Goal: Task Accomplishment & Management: Manage account settings

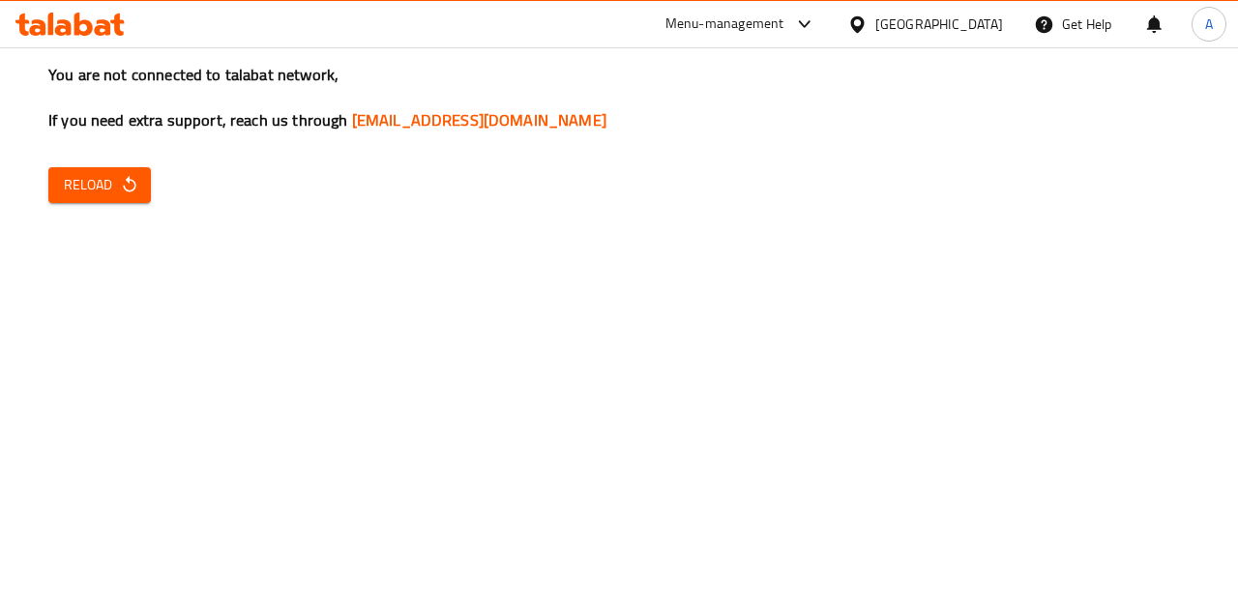
click at [879, 316] on div "You are not connected to talabat network, If you need extra support, reach us t…" at bounding box center [619, 305] width 1238 height 610
click at [124, 200] on button "Reload" at bounding box center [99, 185] width 103 height 36
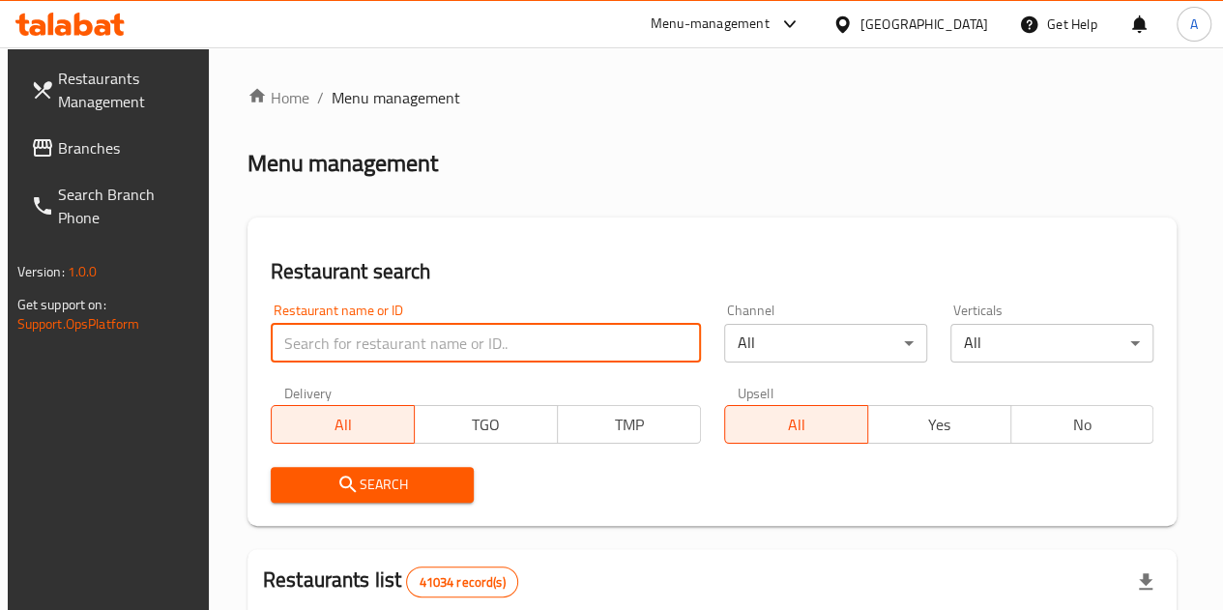
click at [364, 336] on input "search" at bounding box center [486, 343] width 430 height 39
paste input "670104"
type input "670104"
click button "Search" at bounding box center [372, 485] width 203 height 36
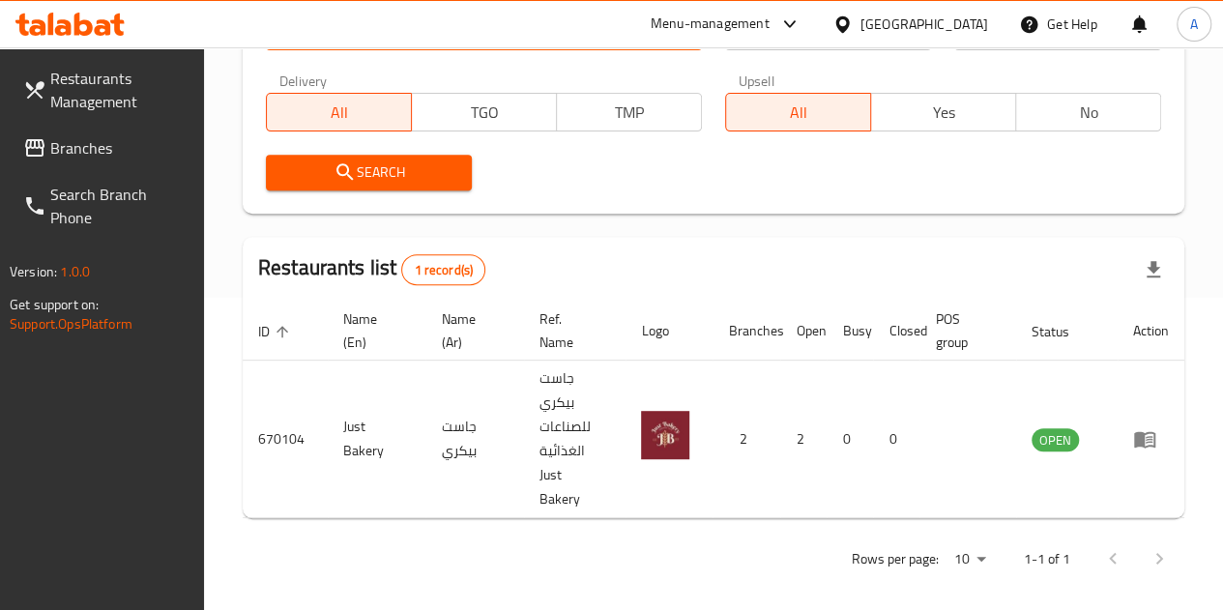
scroll to position [313, 0]
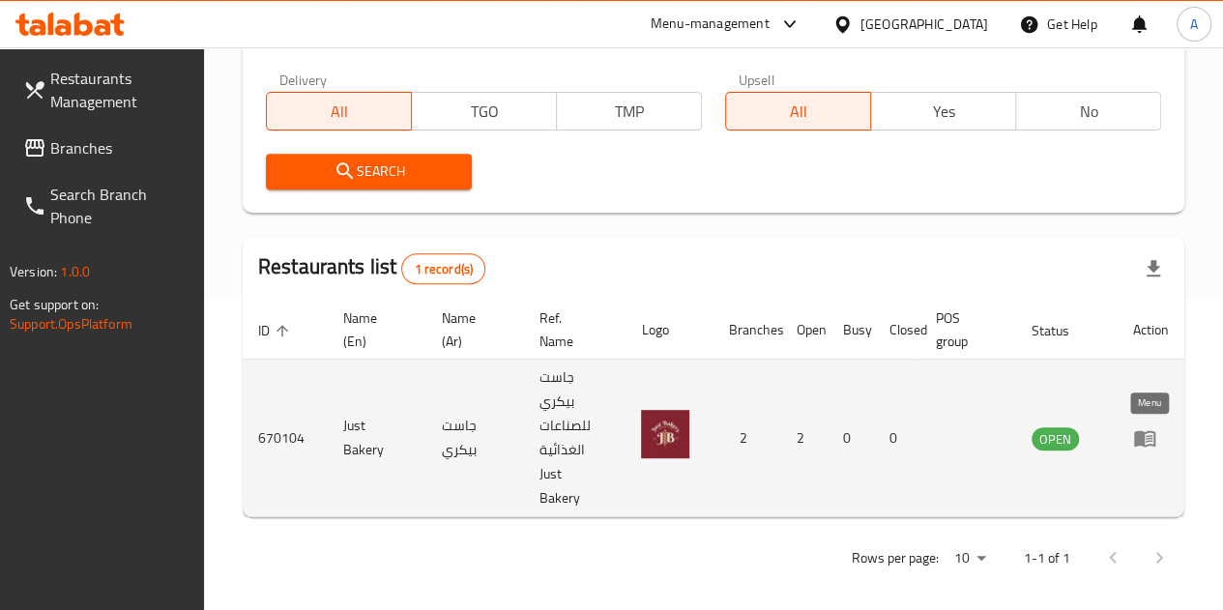
click at [1155, 434] on icon "enhanced table" at bounding box center [1144, 439] width 21 height 16
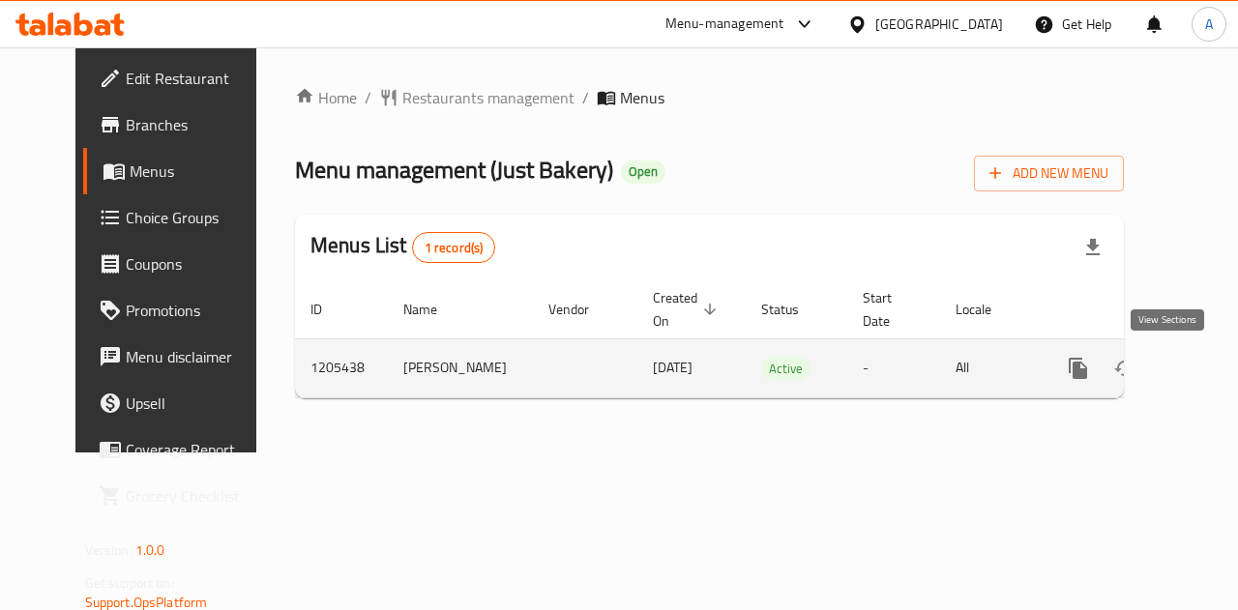
click at [1206, 374] on icon "enhanced table" at bounding box center [1217, 368] width 23 height 23
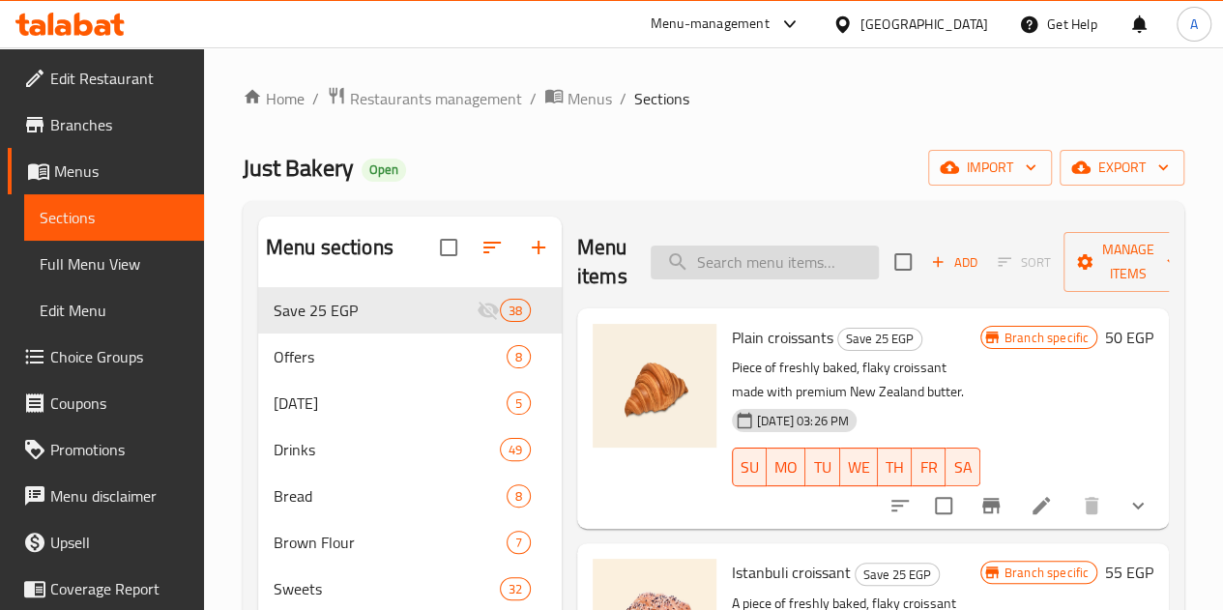
click at [706, 278] on input "search" at bounding box center [765, 263] width 228 height 34
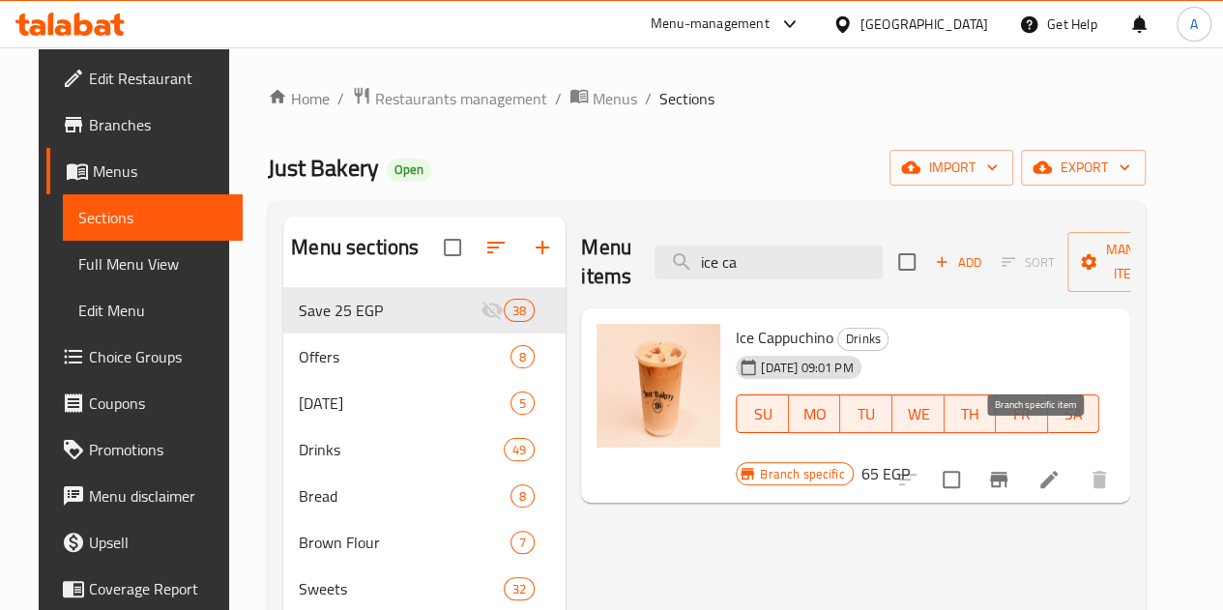
type input "ice ca"
click at [1022, 456] on button "Branch-specific-item" at bounding box center [999, 479] width 46 height 46
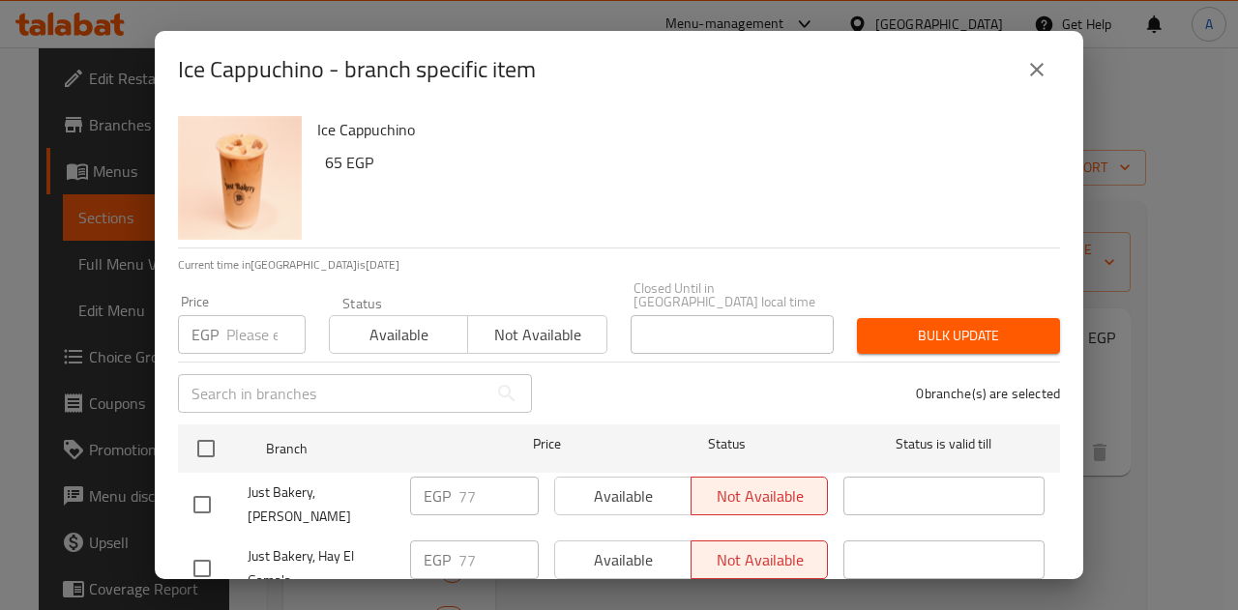
scroll to position [58, 0]
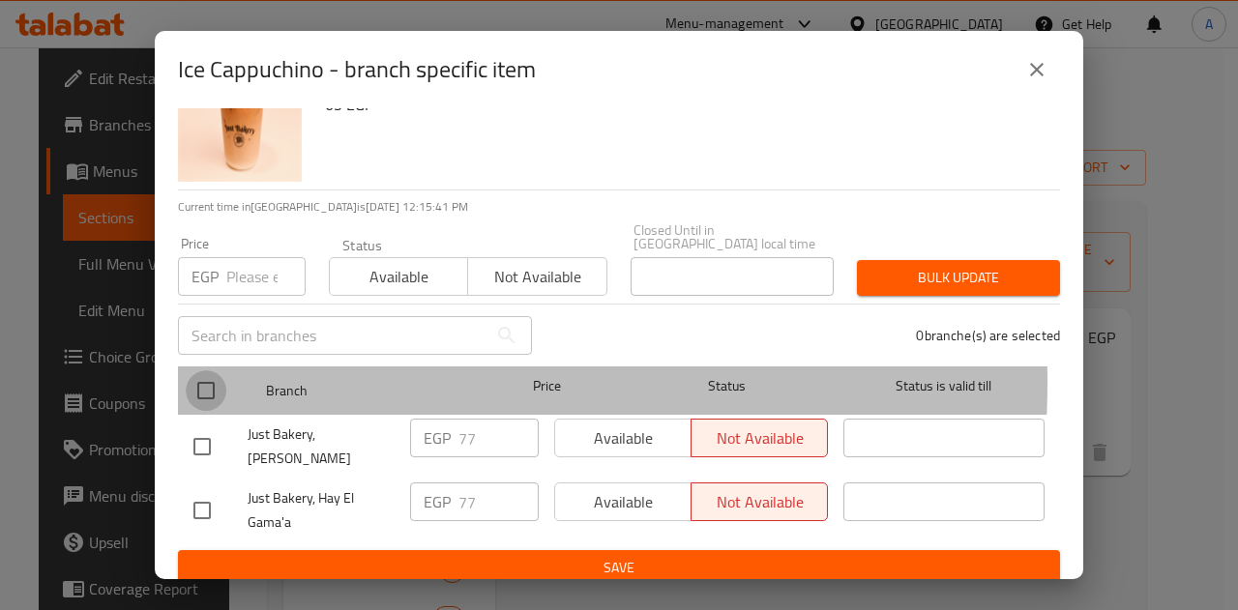
click at [217, 370] on input "checkbox" at bounding box center [206, 390] width 41 height 41
checkbox input "true"
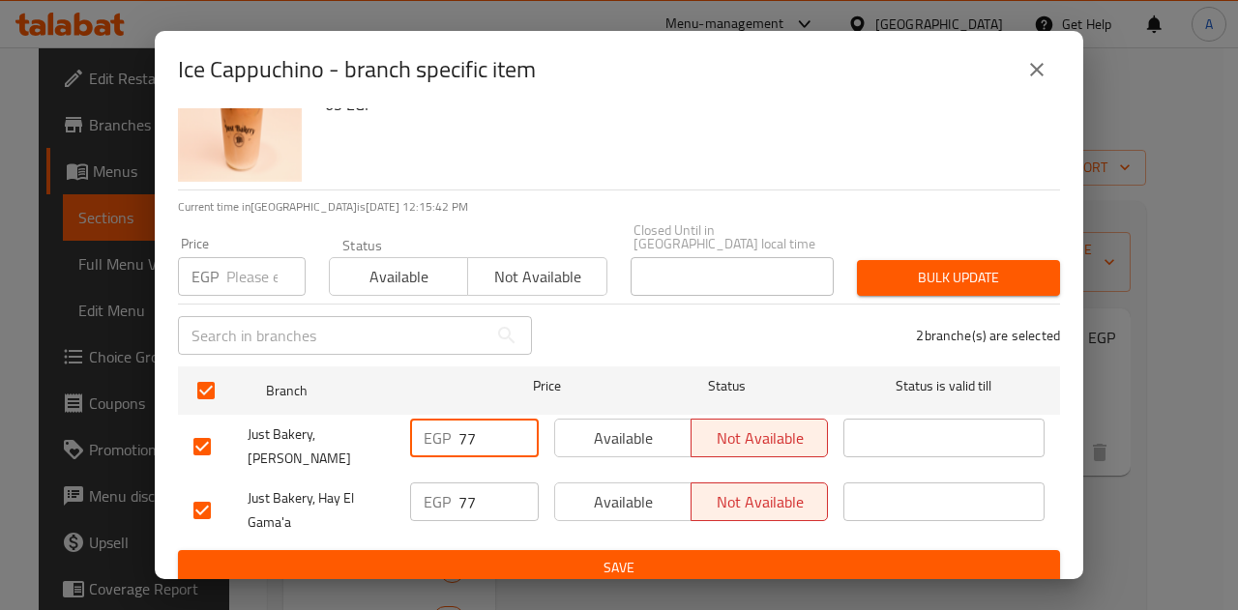
click at [487, 423] on input "77" at bounding box center [498, 438] width 80 height 39
type input "7"
type input "92"
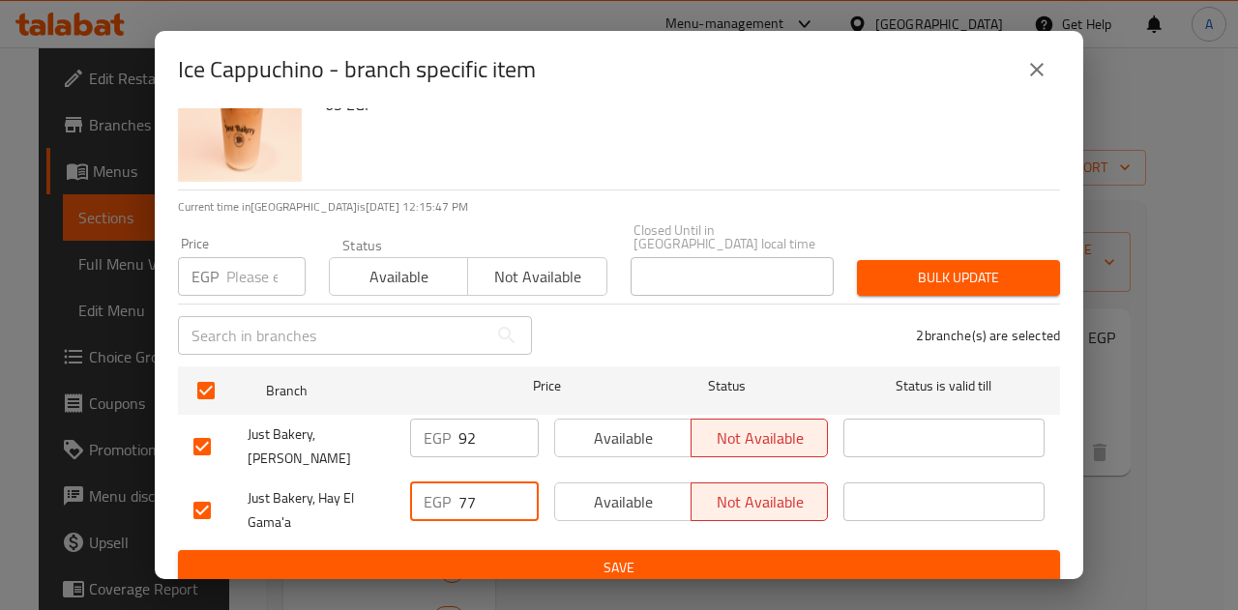
click at [491, 490] on input "77" at bounding box center [498, 502] width 80 height 39
type input "7"
type input "92"
click at [569, 558] on span "Save" at bounding box center [618, 568] width 851 height 24
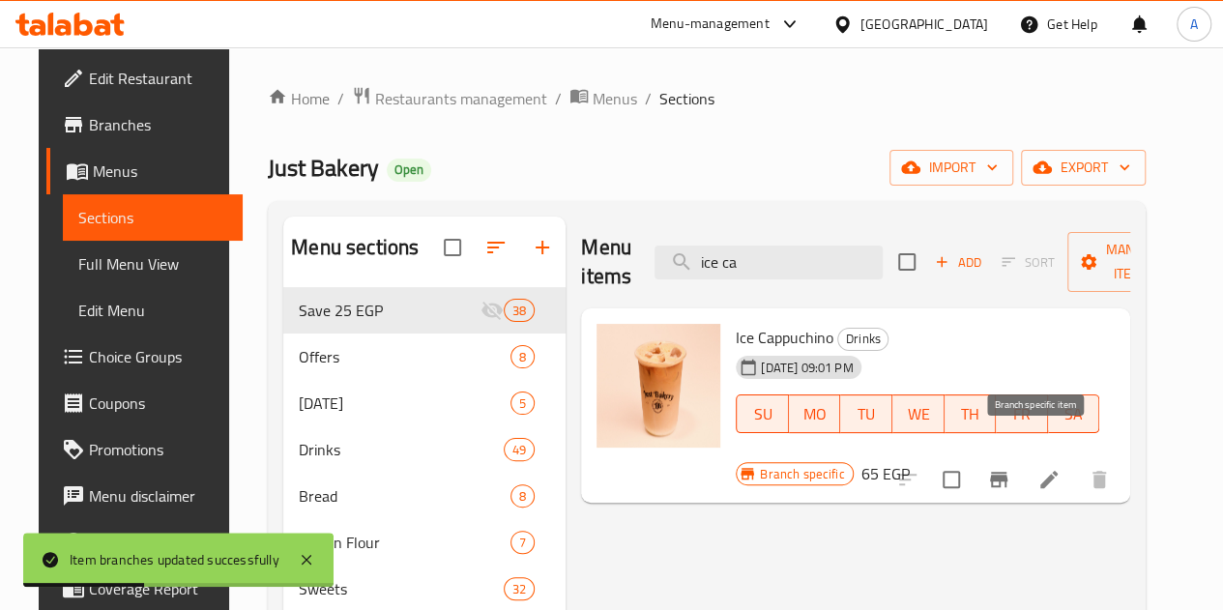
click at [1011, 468] on icon "Branch-specific-item" at bounding box center [998, 479] width 23 height 23
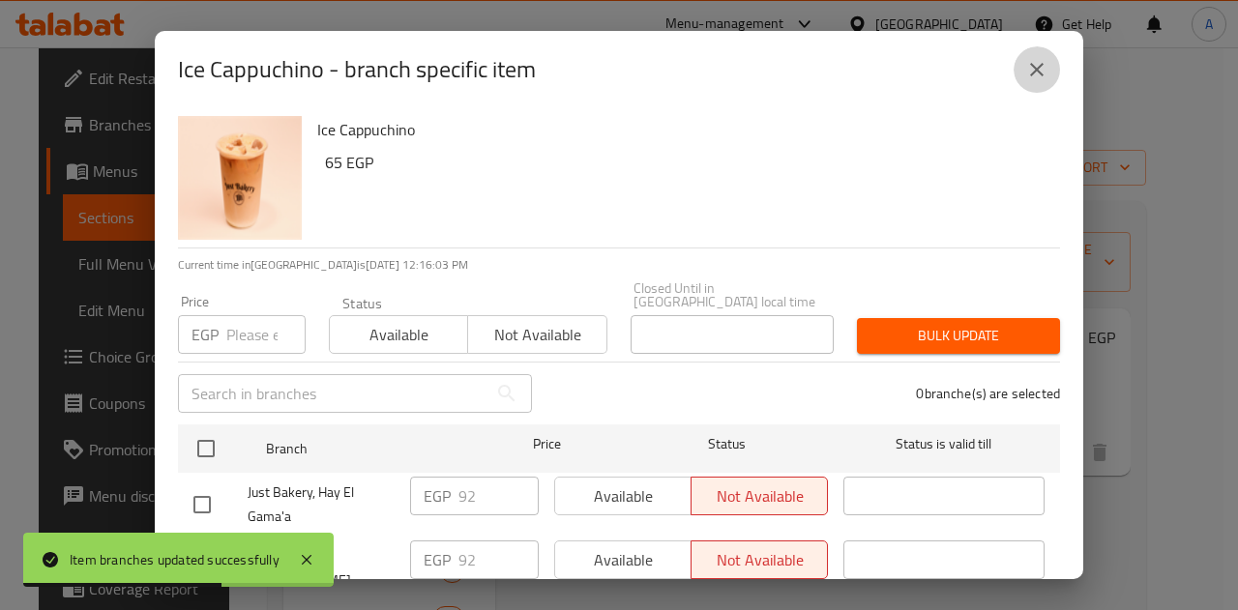
click at [1023, 67] on button "close" at bounding box center [1036, 69] width 46 height 46
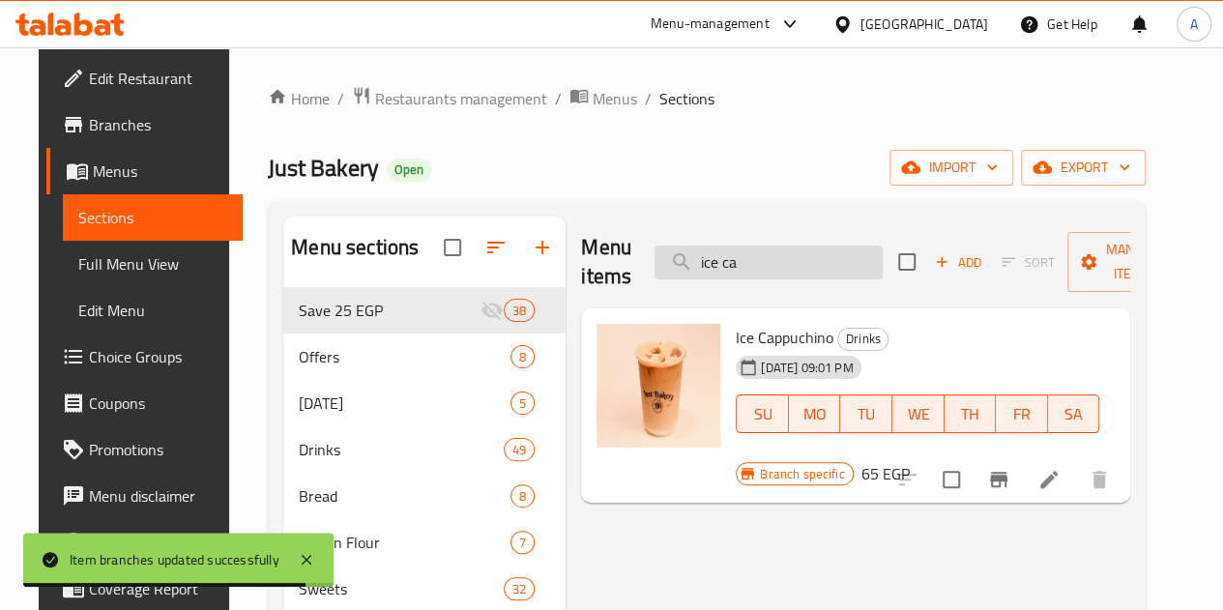
click at [756, 270] on input "ice ca" at bounding box center [769, 263] width 228 height 34
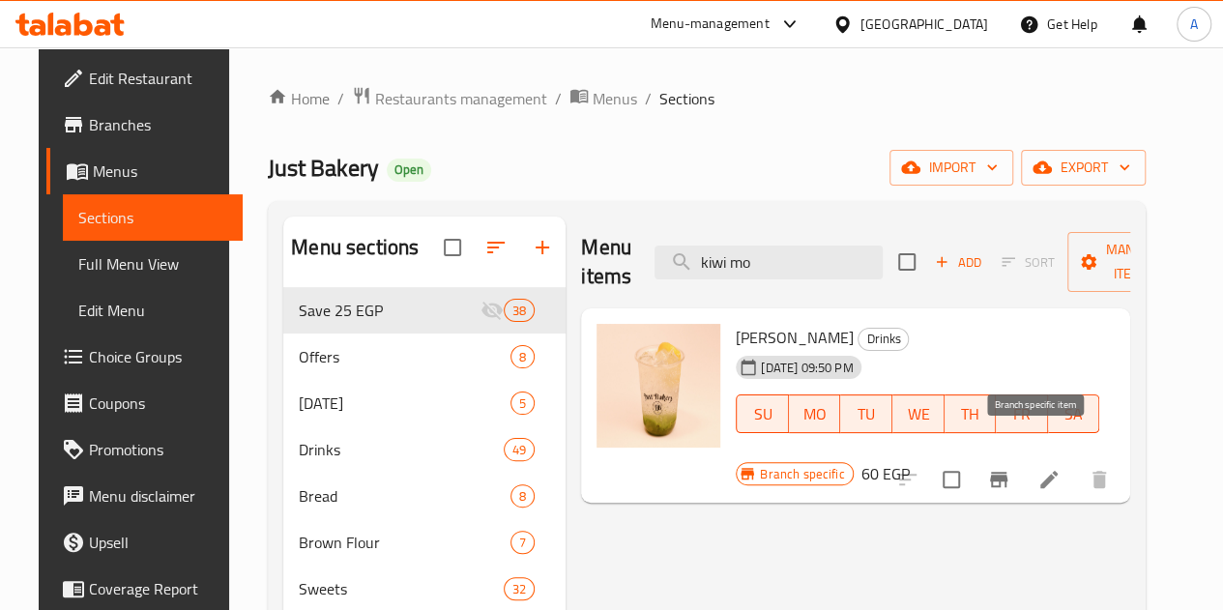
type input "kiwi mo"
click at [1011, 468] on icon "Branch-specific-item" at bounding box center [998, 479] width 23 height 23
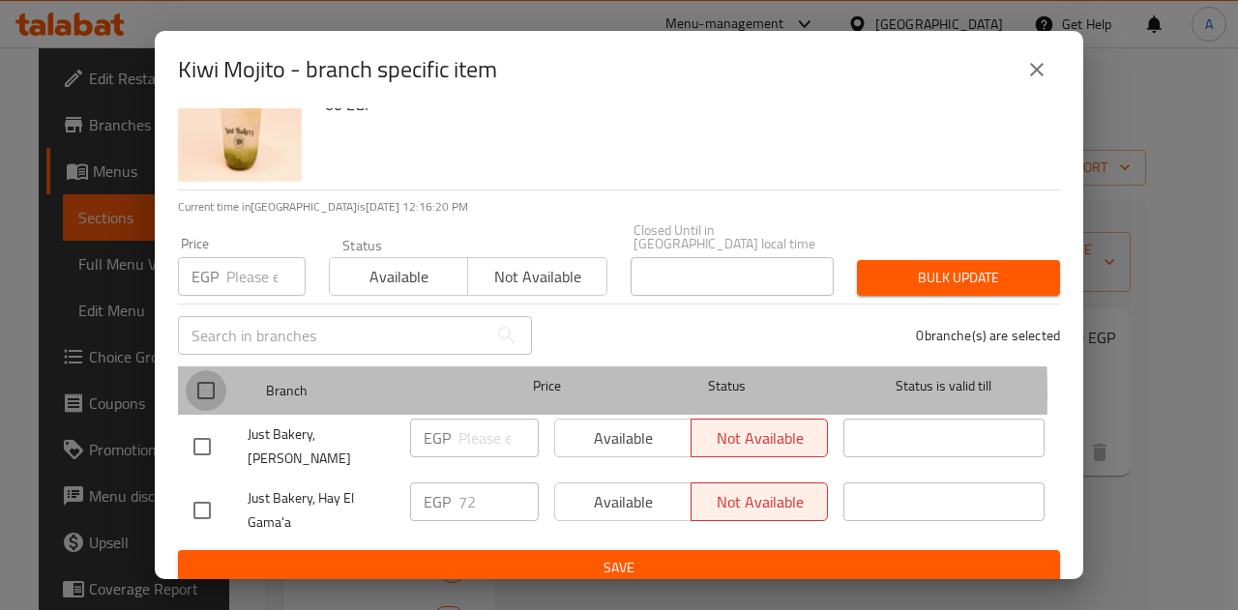
click at [205, 380] on input "checkbox" at bounding box center [206, 390] width 41 height 41
checkbox input "true"
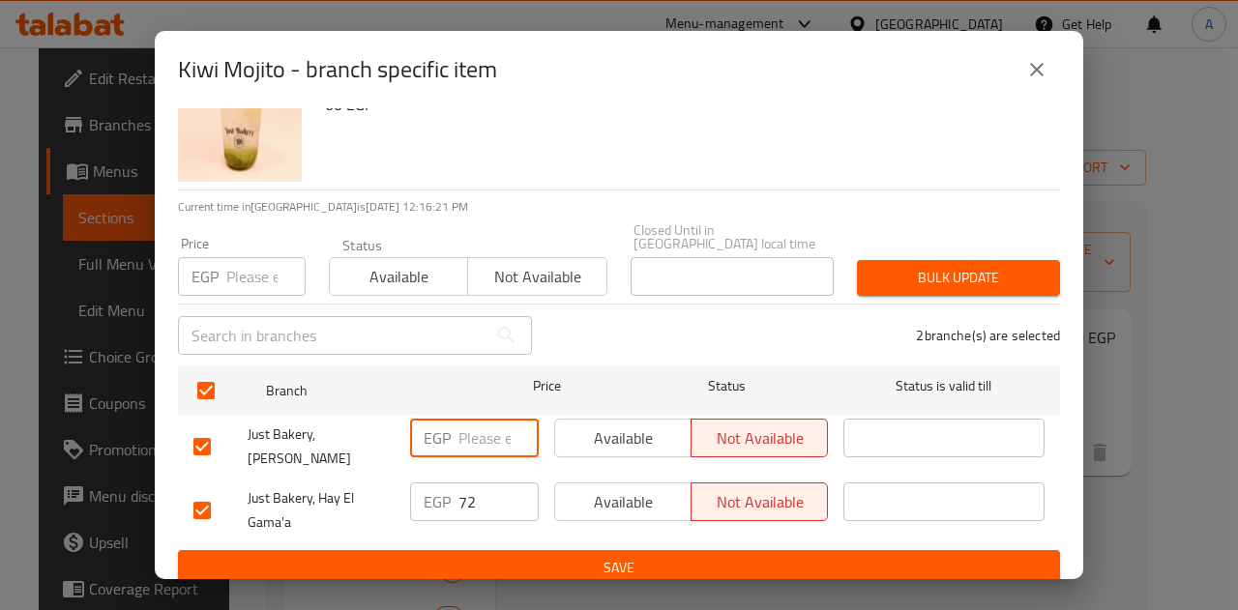
click at [492, 430] on input "number" at bounding box center [498, 438] width 80 height 39
type input "83"
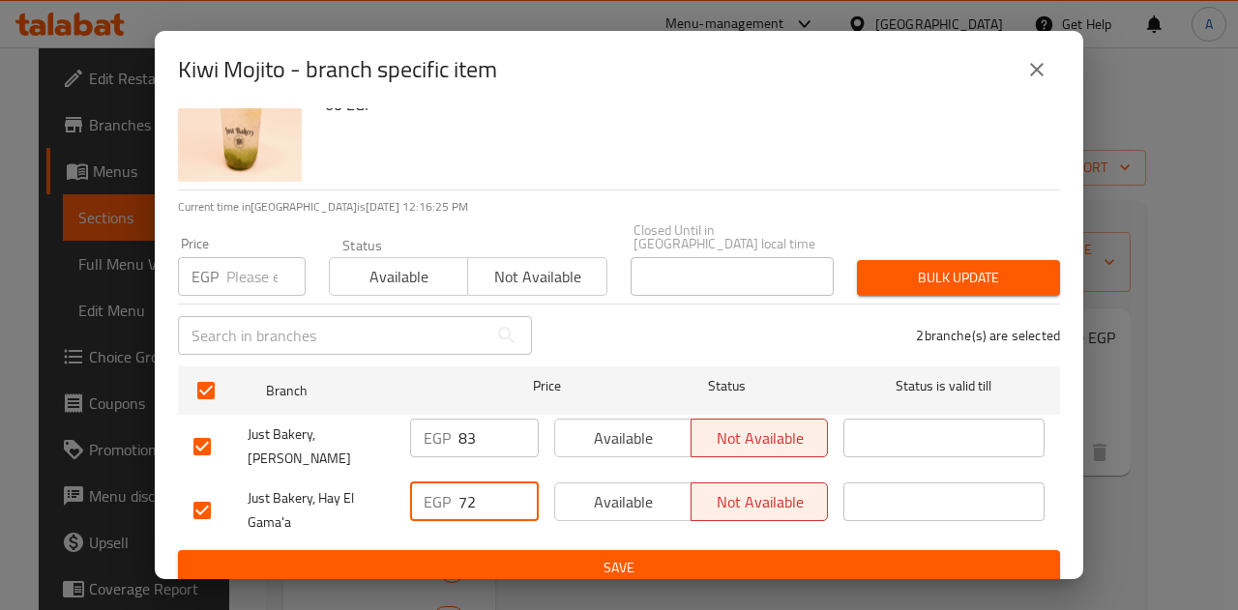
click at [491, 487] on input "72" at bounding box center [498, 502] width 80 height 39
type input "7"
type input "83"
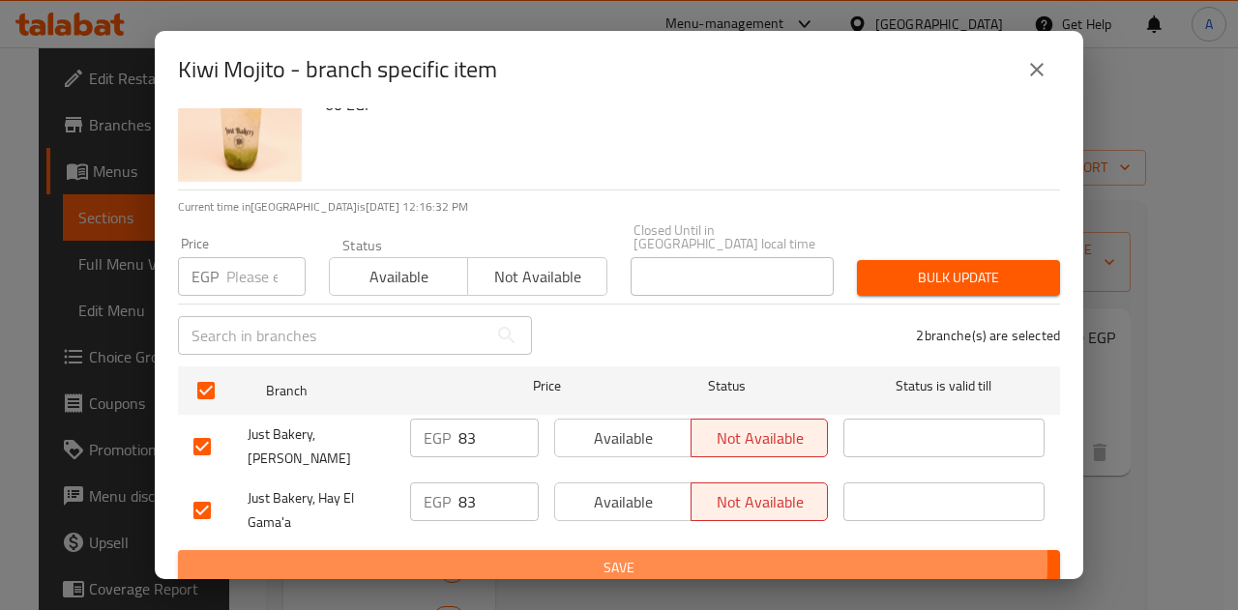
click at [600, 556] on span "Save" at bounding box center [618, 568] width 851 height 24
